Goal: Task Accomplishment & Management: Manage account settings

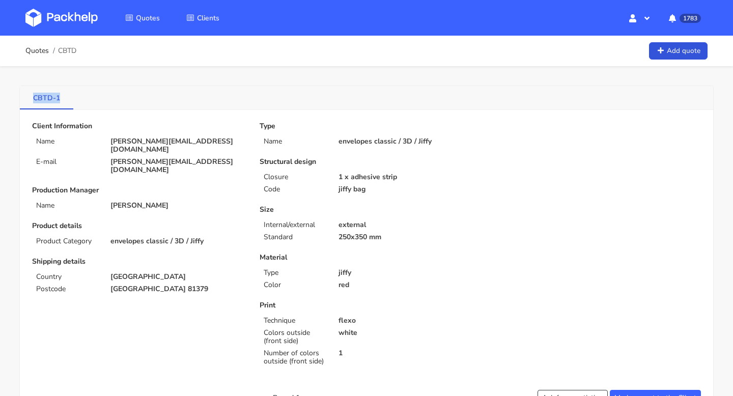
drag, startPoint x: 30, startPoint y: 102, endPoint x: 62, endPoint y: 101, distance: 31.6
click at [62, 101] on link "CBTD-1" at bounding box center [46, 97] width 53 height 22
copy link "CBTD-1"
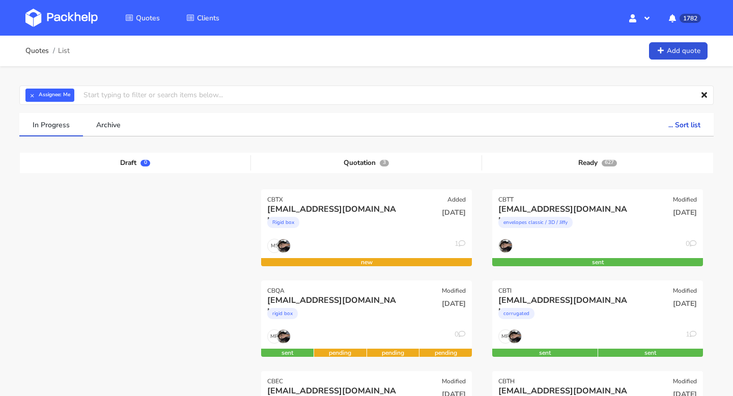
scroll to position [107, 0]
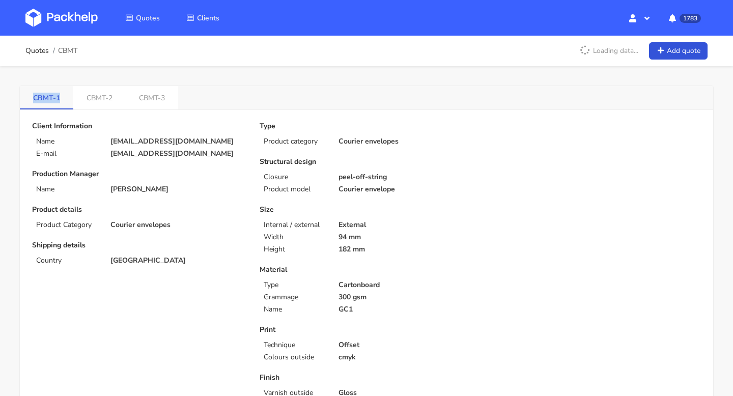
drag, startPoint x: 0, startPoint y: 0, endPoint x: 32, endPoint y: 100, distance: 105.2
click at [32, 100] on link "CBMT-1" at bounding box center [46, 97] width 53 height 22
copy link "CBMT-1"
click at [150, 102] on link "CBMT-3" at bounding box center [152, 97] width 52 height 22
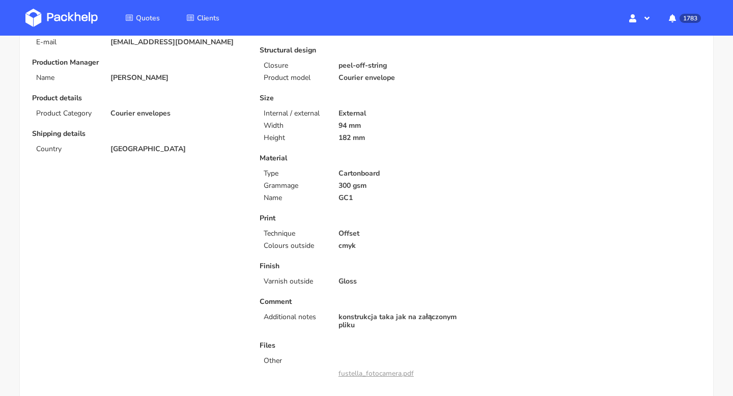
scroll to position [35, 0]
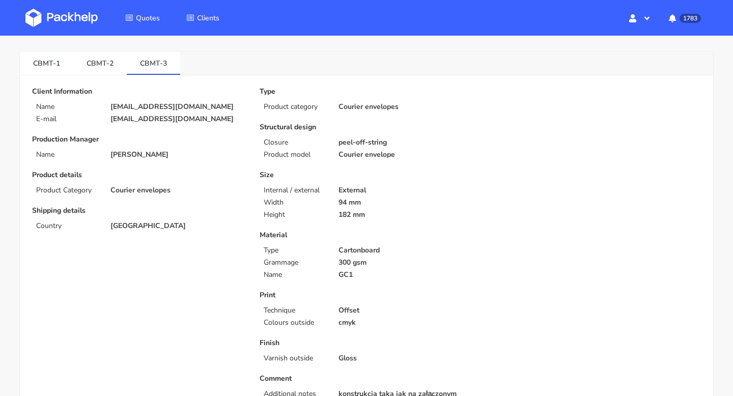
click at [102, 72] on link "CBMT-2" at bounding box center [99, 62] width 53 height 22
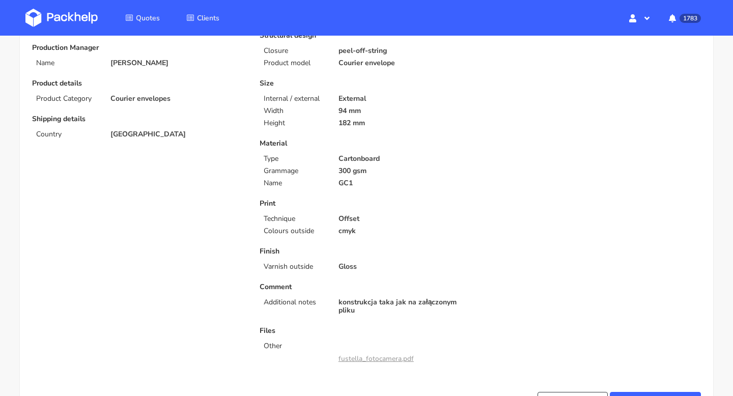
scroll to position [0, 0]
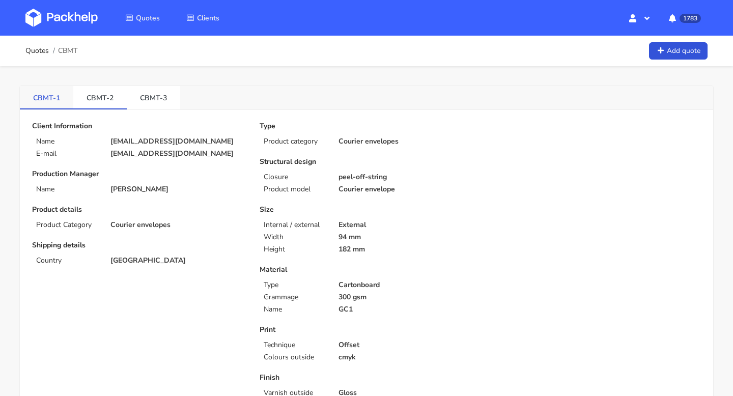
click at [45, 98] on link "CBMT-1" at bounding box center [46, 97] width 53 height 22
click at [154, 94] on link "CBMT-3" at bounding box center [153, 97] width 53 height 22
click at [52, 94] on link "CBMT-1" at bounding box center [46, 97] width 53 height 22
drag, startPoint x: 64, startPoint y: 95, endPoint x: 8, endPoint y: 98, distance: 56.1
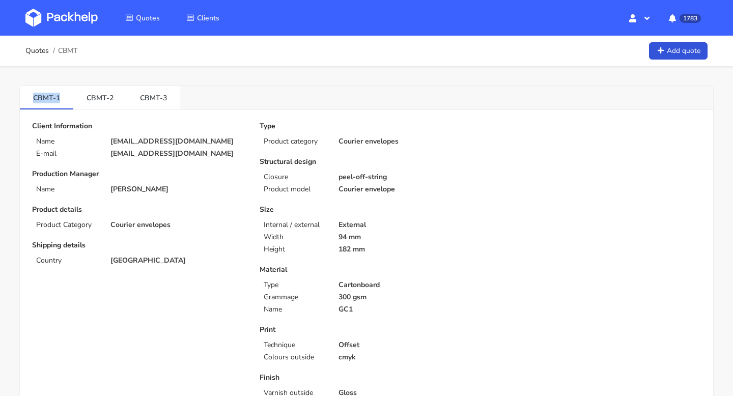
copy link "CBMT-1"
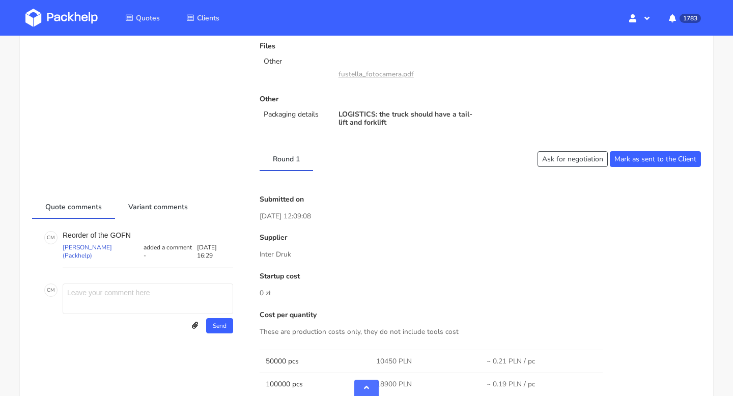
scroll to position [445, 0]
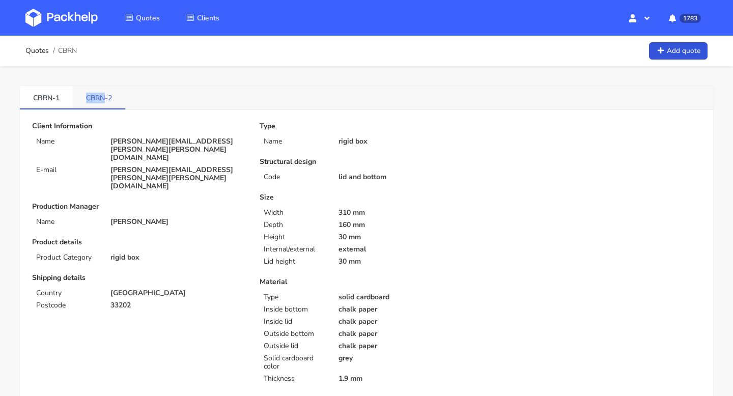
drag, startPoint x: 84, startPoint y: 96, endPoint x: 106, endPoint y: 98, distance: 22.6
click at [106, 98] on link "CBRN-2" at bounding box center [99, 97] width 52 height 22
copy link "CBRN"
click at [40, 52] on link "Quotes" at bounding box center [36, 51] width 23 height 8
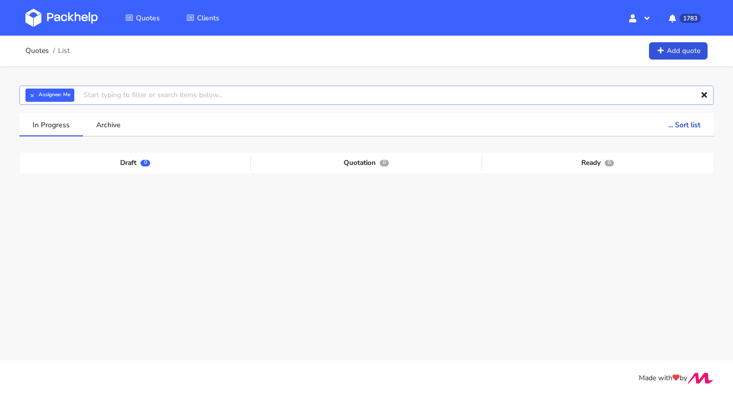
click at [124, 98] on input "text" at bounding box center [366, 95] width 695 height 19
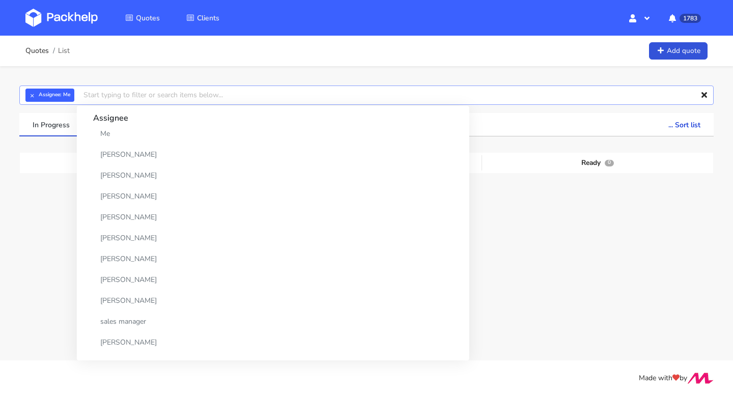
paste input "CBRN"
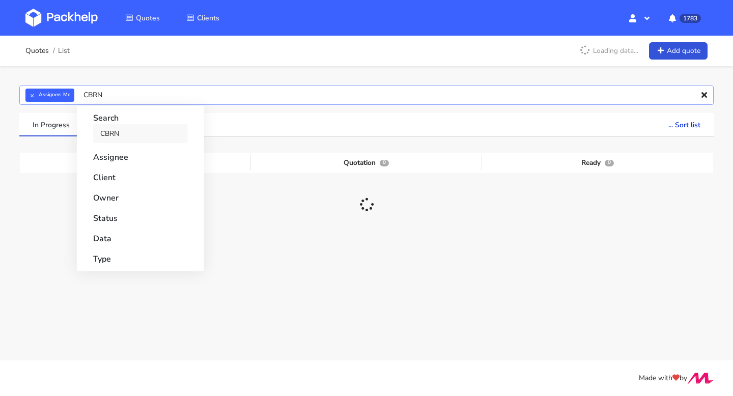
type input "CBRN"
click at [120, 134] on link "CBRN" at bounding box center [140, 133] width 95 height 19
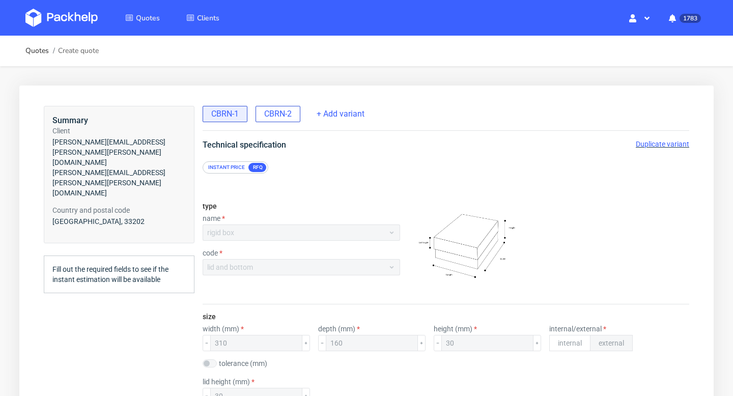
click at [290, 113] on span "CBRN-2" at bounding box center [278, 113] width 28 height 11
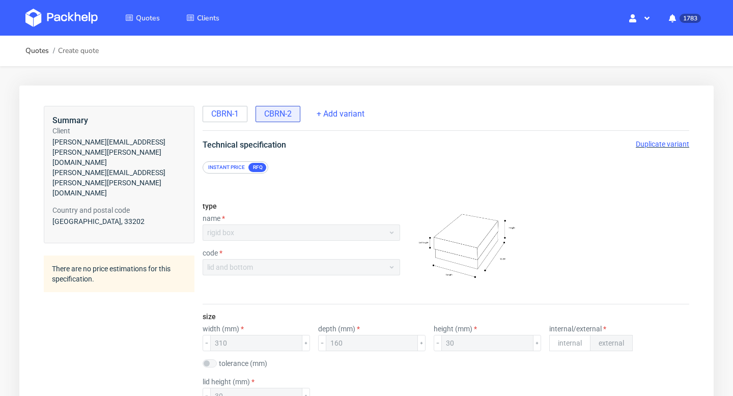
click at [649, 143] on span "Duplicate variant" at bounding box center [662, 144] width 53 height 8
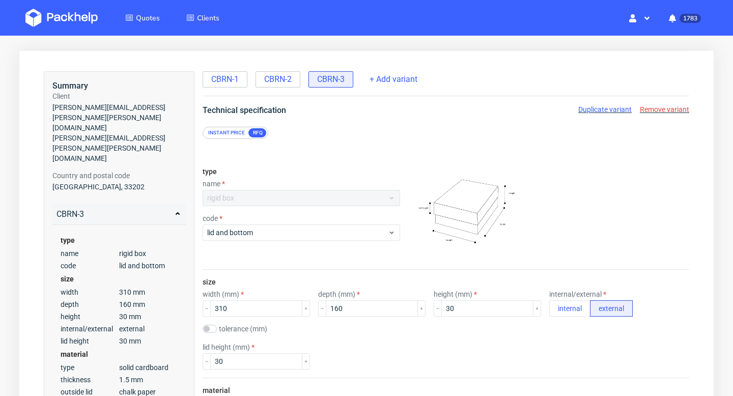
scroll to position [35, 0]
drag, startPoint x: 218, startPoint y: 310, endPoint x: 247, endPoint y: 310, distance: 28.5
click at [247, 310] on input "310" at bounding box center [256, 308] width 92 height 16
type input "30"
drag, startPoint x: 323, startPoint y: 308, endPoint x: 350, endPoint y: 308, distance: 26.5
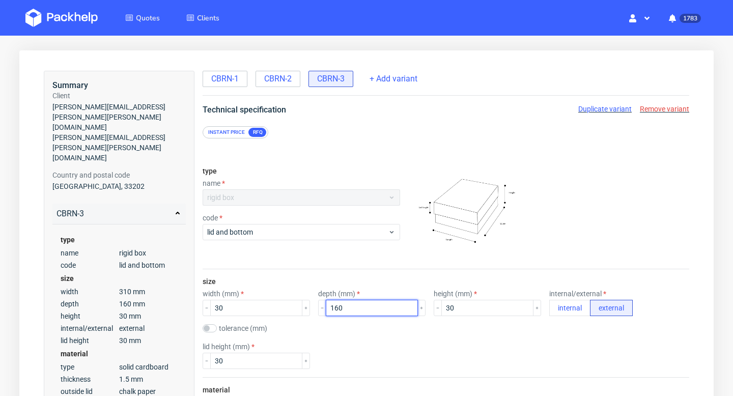
click at [350, 308] on input "160" at bounding box center [372, 308] width 92 height 16
type input "40"
click at [620, 109] on span "Duplicate variant" at bounding box center [605, 109] width 53 height 8
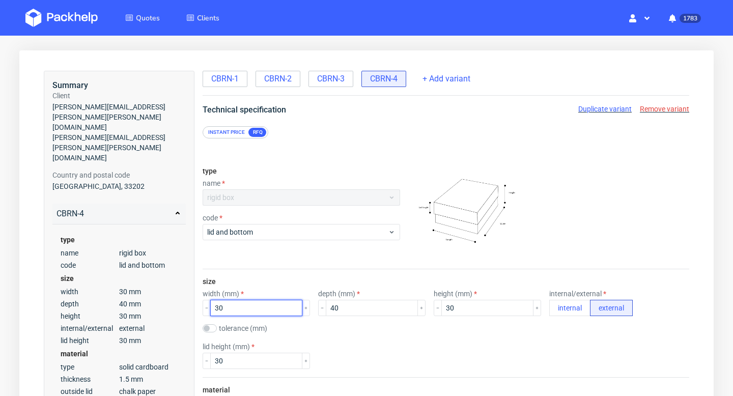
click at [236, 314] on input "30" at bounding box center [256, 308] width 92 height 16
type input "50"
click at [333, 311] on input "40" at bounding box center [372, 308] width 92 height 16
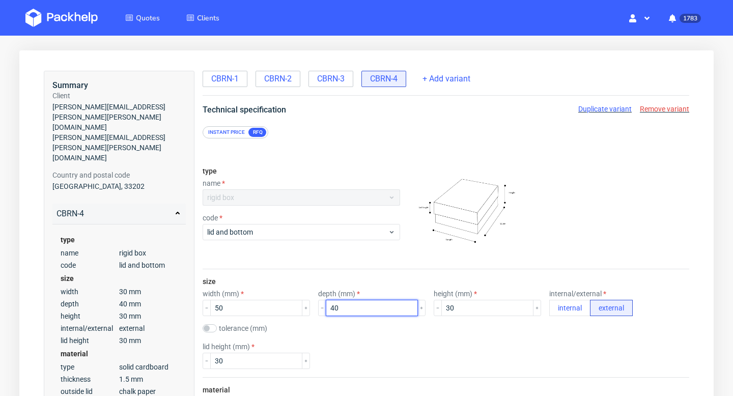
click at [333, 311] on input "40" at bounding box center [372, 308] width 92 height 16
type input "50"
click at [347, 78] on div "CBRN-3" at bounding box center [331, 79] width 45 height 16
click at [383, 82] on span "CBRN-4" at bounding box center [384, 78] width 28 height 11
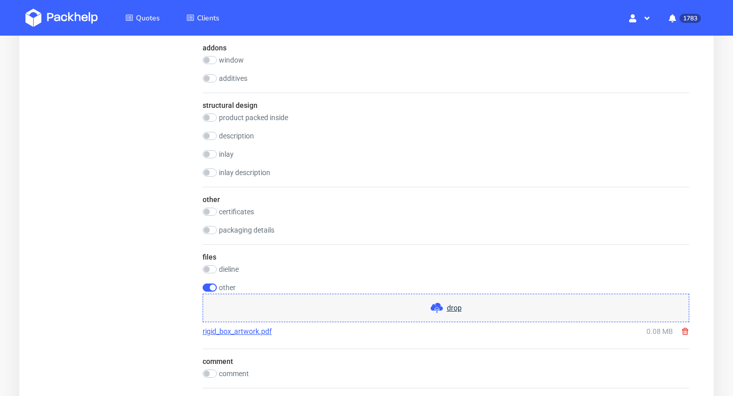
scroll to position [1583, 0]
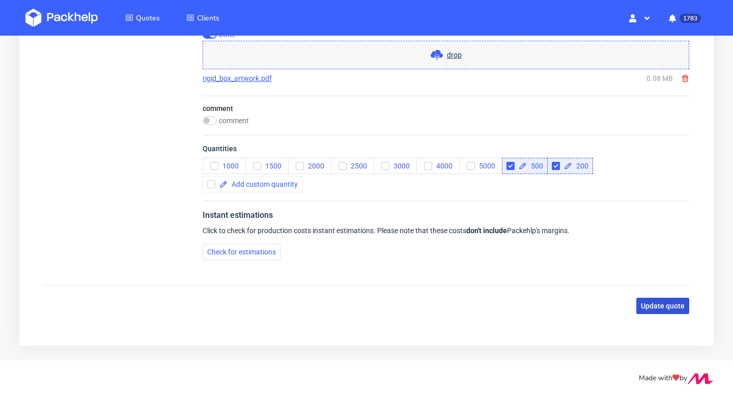
click at [668, 305] on span "Update quote" at bounding box center [663, 306] width 44 height 7
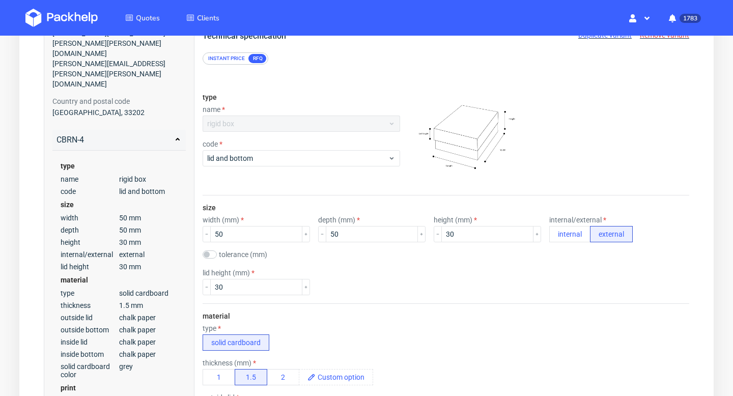
scroll to position [0, 0]
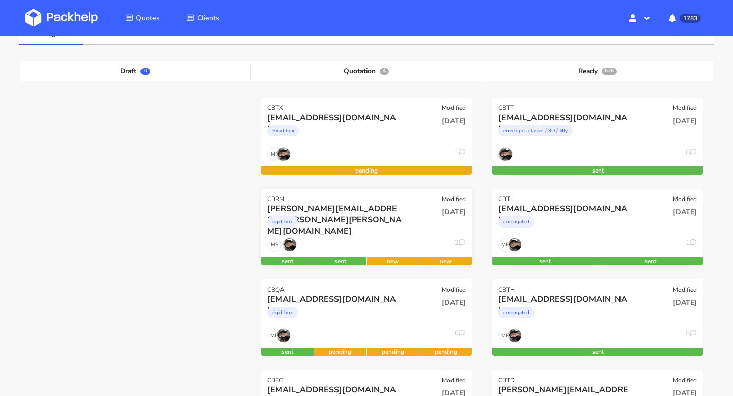
scroll to position [133, 0]
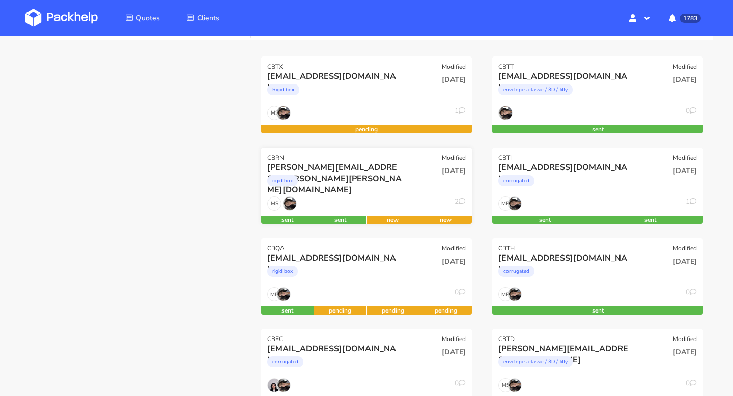
click at [350, 185] on div "rigid box" at bounding box center [334, 183] width 135 height 20
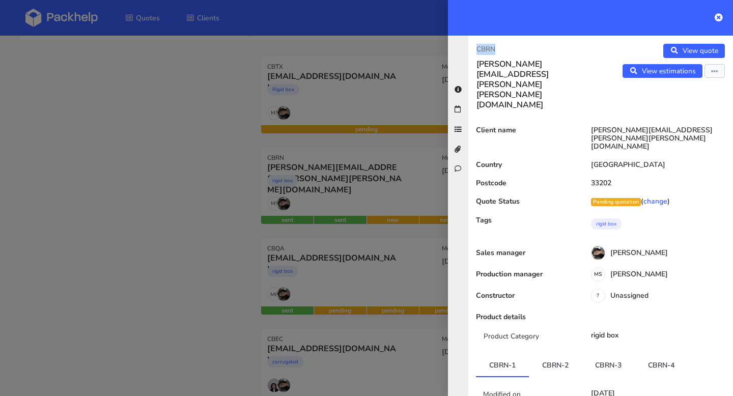
drag, startPoint x: 509, startPoint y: 49, endPoint x: 462, endPoint y: 49, distance: 46.9
click at [461, 49] on div "CBRN [PERSON_NAME][EMAIL_ADDRESS][PERSON_NAME][PERSON_NAME][DOMAIN_NAME] View q…" at bounding box center [590, 216] width 285 height 361
copy p "CBRN"
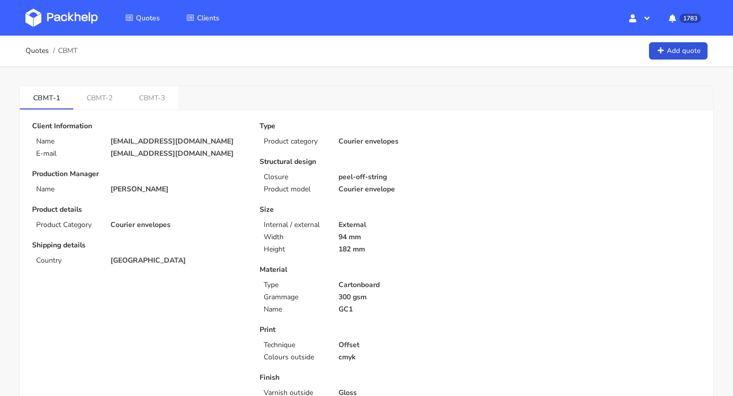
click at [150, 102] on link "CBMT-3" at bounding box center [152, 97] width 52 height 22
click at [44, 96] on link "CBMT-1" at bounding box center [46, 97] width 53 height 22
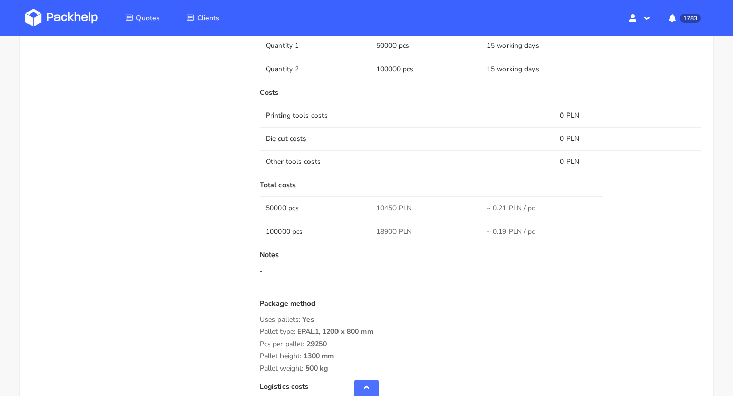
scroll to position [795, 0]
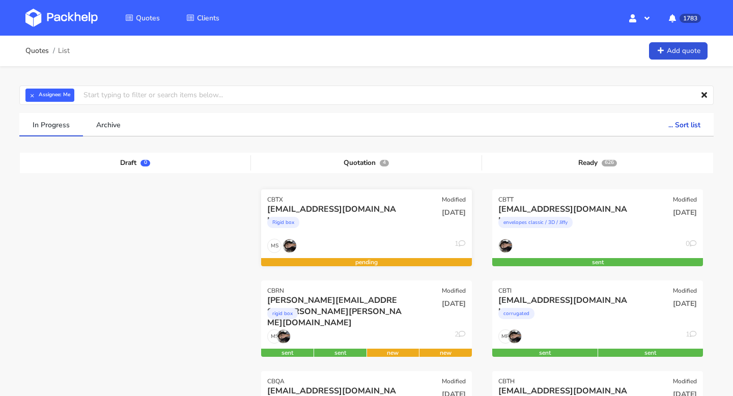
click at [310, 218] on div "Rigid box" at bounding box center [334, 225] width 135 height 20
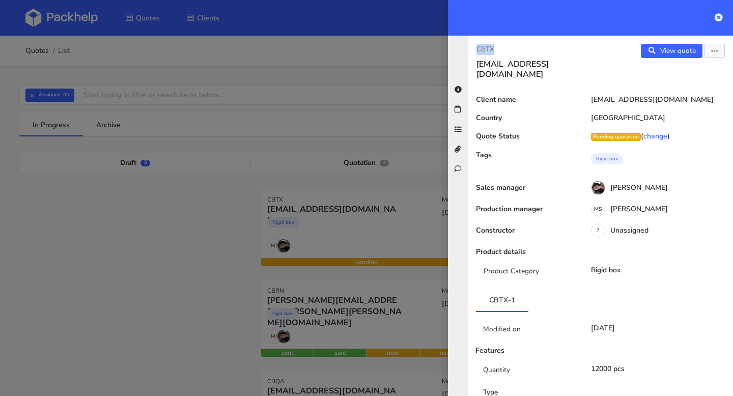
drag, startPoint x: 507, startPoint y: 48, endPoint x: 455, endPoint y: 48, distance: 51.9
click at [456, 48] on div "CBTX [EMAIL_ADDRESS][DOMAIN_NAME] View quote Edit quote Client name [EMAIL_ADDR…" at bounding box center [590, 216] width 285 height 361
copy p "CBTX"
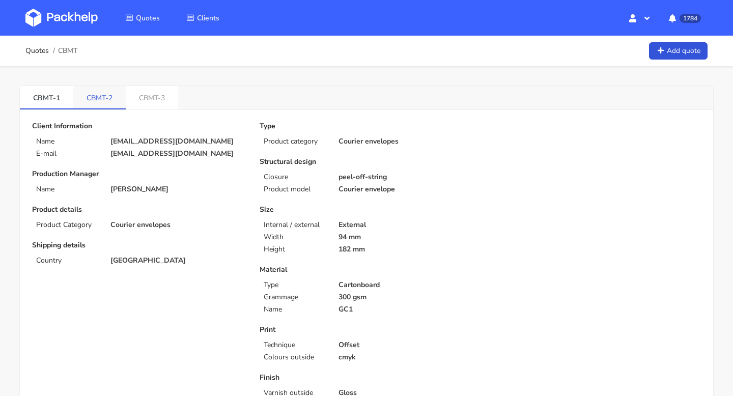
click at [91, 94] on link "CBMT-2" at bounding box center [99, 97] width 52 height 22
click at [138, 92] on link "CBMT-3" at bounding box center [153, 97] width 52 height 22
click at [44, 103] on link "CBMT-1" at bounding box center [46, 97] width 53 height 22
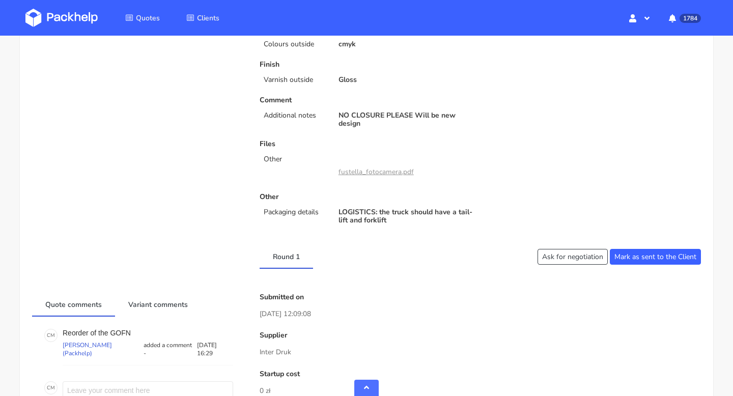
scroll to position [315, 0]
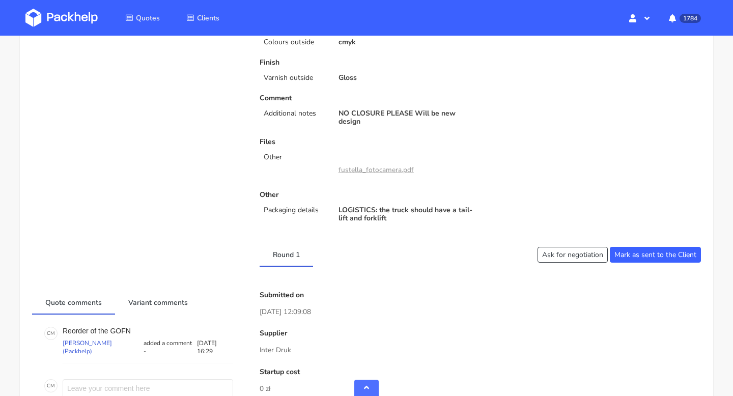
drag, startPoint x: 304, startPoint y: 343, endPoint x: 261, endPoint y: 347, distance: 43.0
click at [261, 347] on div "Supplier Inter Druk" at bounding box center [481, 342] width 442 height 26
drag, startPoint x: 300, startPoint y: 349, endPoint x: 245, endPoint y: 349, distance: 55.0
click at [263, 350] on p "Inter Druk" at bounding box center [481, 350] width 442 height 11
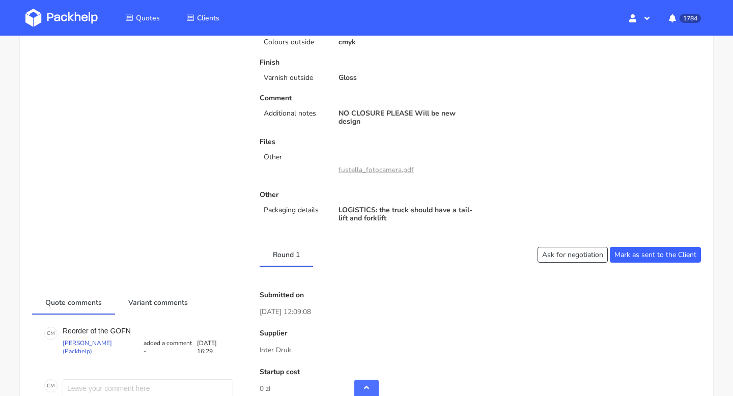
drag, startPoint x: 303, startPoint y: 346, endPoint x: 249, endPoint y: 346, distance: 54.0
copy p "Inter Druk"
drag, startPoint x: 293, startPoint y: 350, endPoint x: 258, endPoint y: 350, distance: 35.6
